Goal: Information Seeking & Learning: Learn about a topic

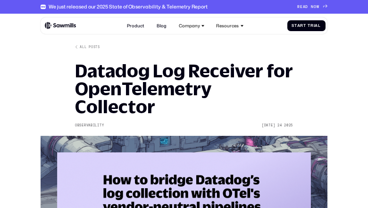
click at [184, 7] on div "We just released our 2025 State of Observability & Telemetry Report" at bounding box center [128, 7] width 159 height 6
click at [119, 7] on div "We just released our 2025 State of Observability & Telemetry Report" at bounding box center [128, 7] width 159 height 6
click at [124, 7] on div "We just released our 2025 State of Observability & Telemetry Report" at bounding box center [128, 7] width 159 height 6
click at [307, 7] on span "D" at bounding box center [306, 7] width 3 height 5
click at [184, 104] on h1 "Datadog Log Receiver for OpenTelemetry Collector" at bounding box center [184, 89] width 218 height 54
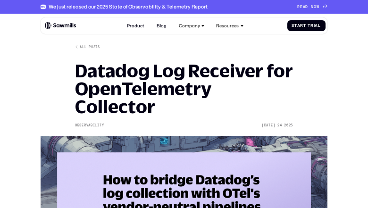
click at [184, 7] on div "We just released our 2025 State of Observability & Telemetry Report" at bounding box center [128, 7] width 159 height 6
click at [119, 7] on div "We just released our 2025 State of Observability & Telemetry Report" at bounding box center [128, 7] width 159 height 6
click at [124, 7] on div "We just released our 2025 State of Observability & Telemetry Report" at bounding box center [128, 7] width 159 height 6
click at [307, 7] on span "D" at bounding box center [306, 7] width 3 height 5
